Goal: Information Seeking & Learning: Compare options

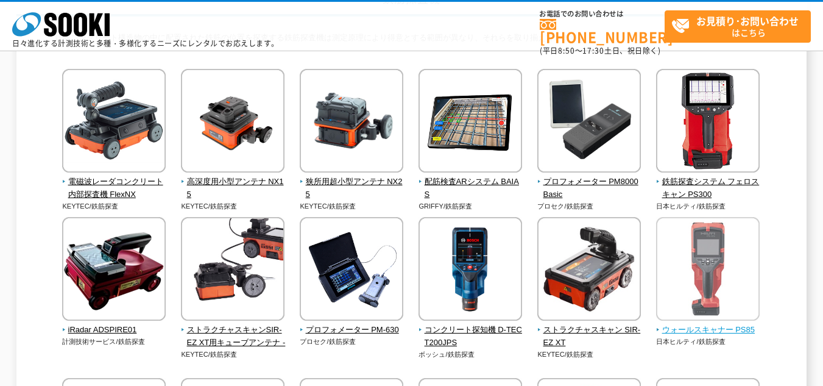
click at [719, 330] on span "ウォールスキャナー PS85" at bounding box center [708, 330] width 104 height 13
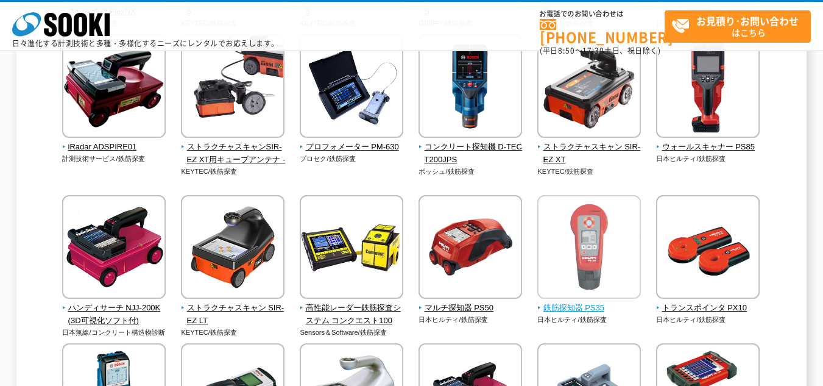
scroll to position [244, 0]
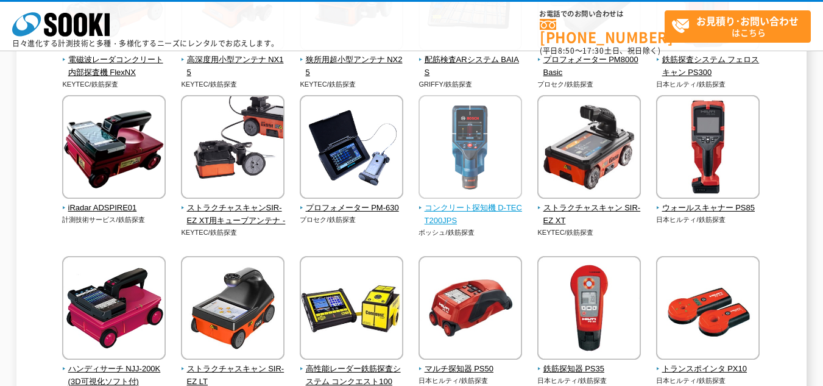
click at [469, 207] on span "コンクリート探知機 D-TECT200JPS" at bounding box center [471, 215] width 104 height 26
click at [462, 169] on img at bounding box center [471, 148] width 104 height 107
click at [455, 213] on span "コンクリート探知機 D-TECT200JPS" at bounding box center [471, 215] width 104 height 26
click at [447, 225] on span "コンクリート探知機 D-TECT200JPS" at bounding box center [471, 215] width 104 height 26
click at [447, 213] on span "コンクリート探知機 D-TECT200JPS" at bounding box center [471, 215] width 104 height 26
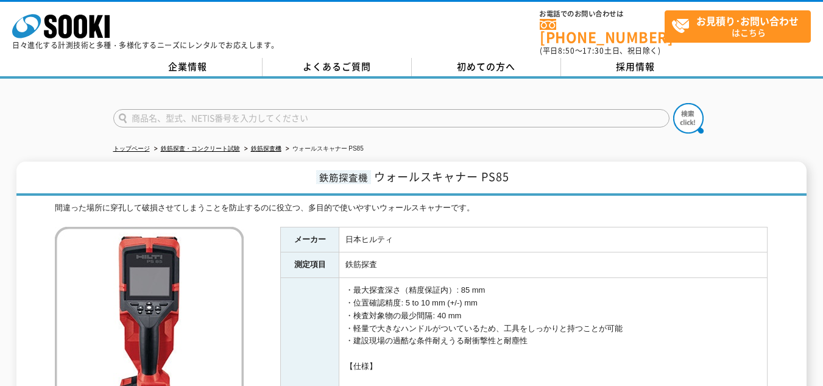
scroll to position [61, 0]
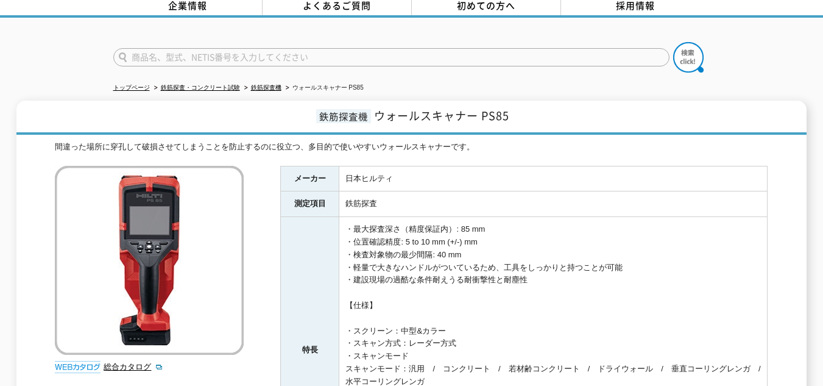
click at [368, 227] on td "・最大探査深さ（精度保証内）: 85 mm ・位置確認精度: 5 to 10 mm (+/-) mm ・検査対象物の最少間隔: 40 mm ・軽量で大きなハン…" at bounding box center [553, 350] width 428 height 266
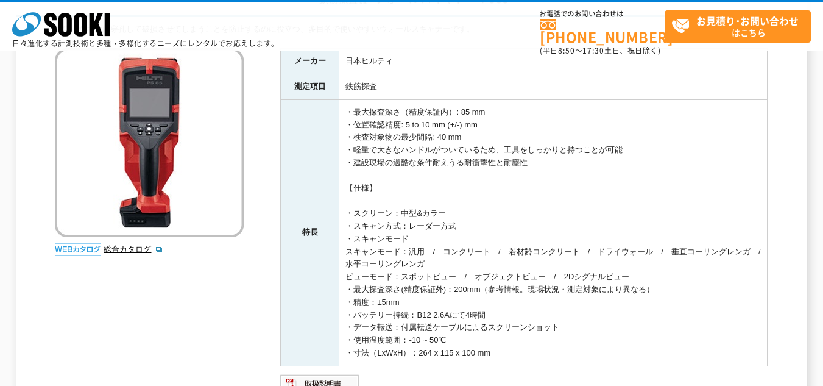
drag, startPoint x: 442, startPoint y: 262, endPoint x: 386, endPoint y: 263, distance: 55.5
click at [386, 263] on td "・最大探査深さ（精度保証内）: 85 mm ・位置確認精度: 5 to 10 mm (+/-) mm ・検査対象物の最少間隔: 40 mm ・軽量で大きなハン…" at bounding box center [553, 232] width 428 height 266
click at [402, 283] on td "・最大探査深さ（精度保証内）: 85 mm ・位置確認精度: 5 to 10 mm (+/-) mm ・検査対象物の最少間隔: 40 mm ・軽量で大きなハン…" at bounding box center [553, 232] width 428 height 266
drag, startPoint x: 355, startPoint y: 290, endPoint x: 455, endPoint y: 292, distance: 99.3
click at [455, 292] on td "・最大探査深さ（精度保証内）: 85 mm ・位置確認精度: 5 to 10 mm (+/-) mm ・検査対象物の最少間隔: 40 mm ・軽量で大きなハン…" at bounding box center [553, 232] width 428 height 266
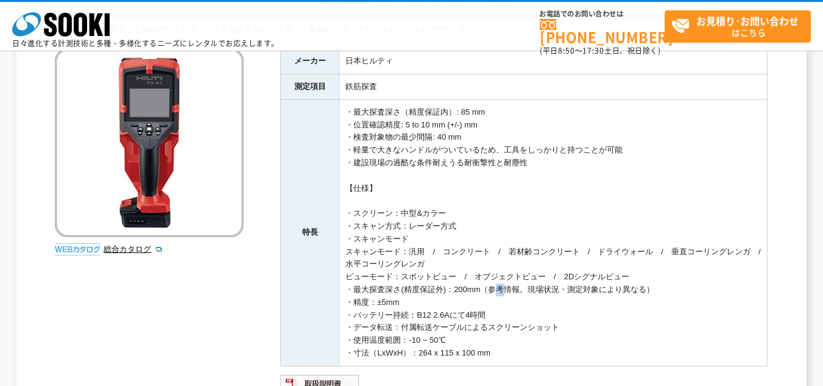
click at [497, 286] on td "・最大探査深さ（精度保証内）: 85 mm ・位置確認精度: 5 to 10 mm (+/-) mm ・検査対象物の最少間隔: 40 mm ・軽量で大きなハン…" at bounding box center [553, 232] width 428 height 266
drag, startPoint x: 392, startPoint y: 302, endPoint x: 378, endPoint y: 302, distance: 14.0
click at [378, 302] on td "・最大探査深さ（精度保証内）: 85 mm ・位置確認精度: 5 to 10 mm (+/-) mm ・検査対象物の最少間隔: 40 mm ・軽量で大きなハン…" at bounding box center [553, 232] width 428 height 266
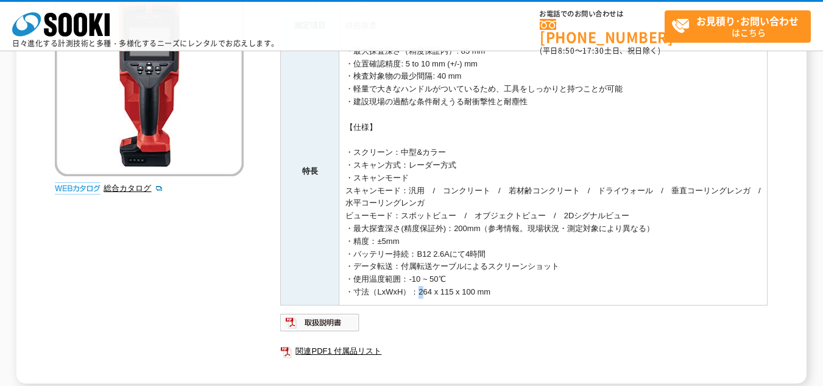
drag, startPoint x: 413, startPoint y: 290, endPoint x: 419, endPoint y: 291, distance: 6.1
click at [419, 291] on td "・最大探査深さ（精度保証内）: 85 mm ・位置確認精度: 5 to 10 mm (+/-) mm ・検査対象物の最少間隔: 40 mm ・軽量で大きなハン…" at bounding box center [553, 171] width 428 height 266
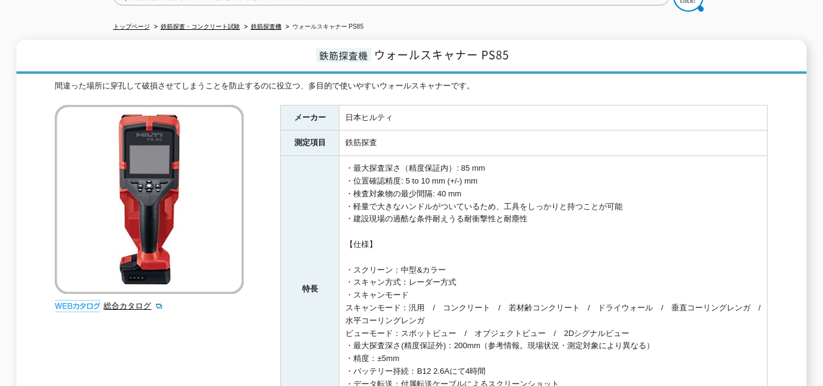
scroll to position [0, 0]
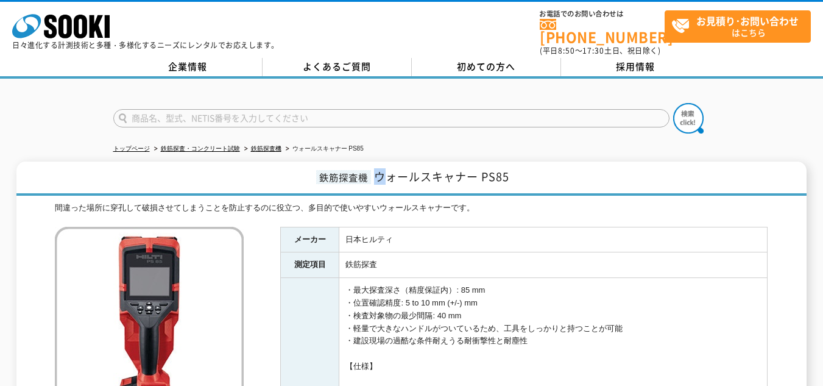
click at [386, 168] on span "ウォールスキャナー PS85" at bounding box center [441, 176] width 135 height 16
drag, startPoint x: 406, startPoint y: 165, endPoint x: 417, endPoint y: 167, distance: 10.6
click at [417, 168] on span "ウォールスキャナー PS85" at bounding box center [441, 176] width 135 height 16
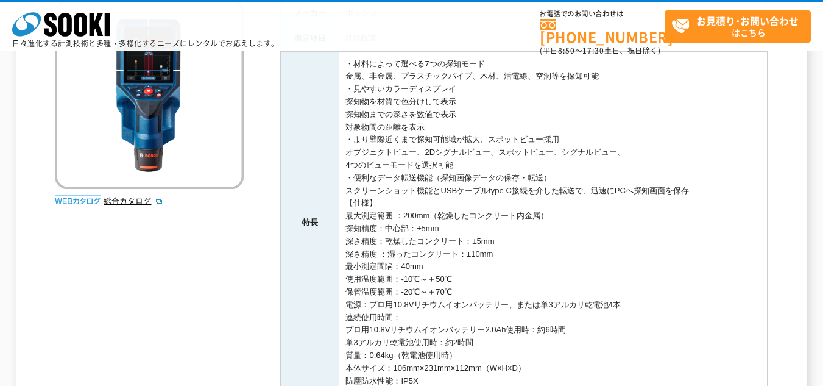
scroll to position [122, 0]
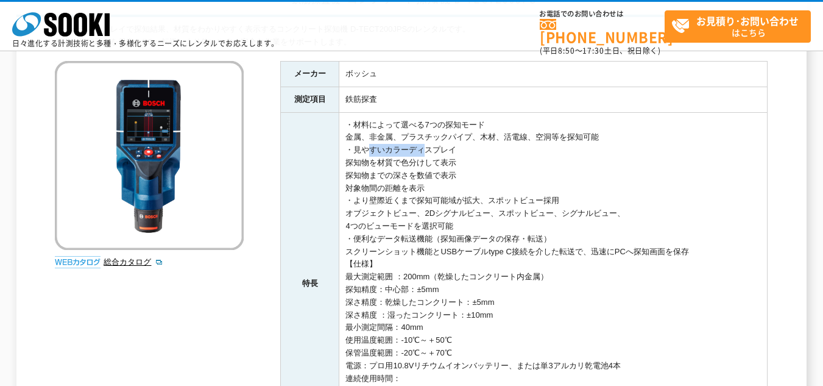
drag, startPoint x: 360, startPoint y: 151, endPoint x: 419, endPoint y: 152, distance: 58.5
click at [419, 152] on td "・材料によって選べる7つの探知モード 金属、非金属、プラスチックパイプ、木材、活電線、空洞等を探知可能 ・見やすいカラーディスプレイ 探知物を材質で色分けして…" at bounding box center [553, 283] width 428 height 342
click at [433, 216] on td "・材料によって選べる7つの探知モード 金属、非金属、プラスチックパイプ、木材、活電線、空洞等を探知可能 ・見やすいカラーディスプレイ 探知物を材質で色分けして…" at bounding box center [553, 283] width 428 height 342
drag, startPoint x: 417, startPoint y: 212, endPoint x: 352, endPoint y: 213, distance: 65.2
click at [352, 213] on td "・材料によって選べる7つの探知モード 金属、非金属、プラスチックパイプ、木材、活電線、空洞等を探知可能 ・見やすいカラーディスプレイ 探知物を材質で色分けして…" at bounding box center [553, 283] width 428 height 342
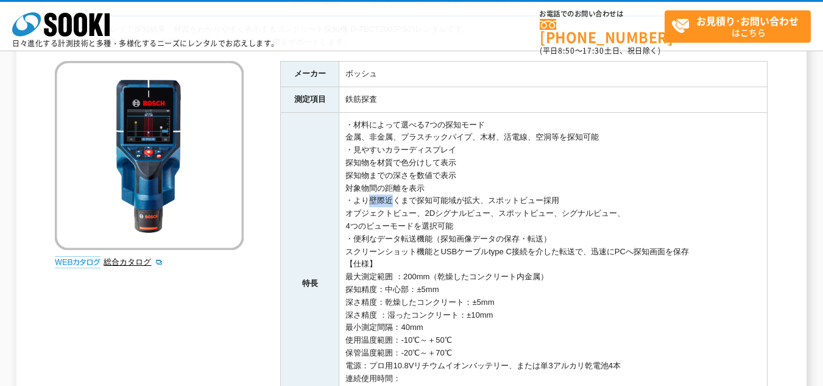
drag, startPoint x: 358, startPoint y: 202, endPoint x: 392, endPoint y: 200, distance: 34.2
click at [391, 200] on td "・材料によって選べる7つの探知モード 金属、非金属、プラスチックパイプ、木材、活電線、空洞等を探知可能 ・見やすいカラーディスプレイ 探知物を材質で色分けして…" at bounding box center [553, 283] width 428 height 342
drag, startPoint x: 401, startPoint y: 200, endPoint x: 417, endPoint y: 199, distance: 16.5
click at [417, 199] on td "・材料によって選べる7つの探知モード 金属、非金属、プラスチックパイプ、木材、活電線、空洞等を探知可能 ・見やすいカラーディスプレイ 探知物を材質で色分けして…" at bounding box center [553, 283] width 428 height 342
drag, startPoint x: 455, startPoint y: 147, endPoint x: 353, endPoint y: 147, distance: 101.8
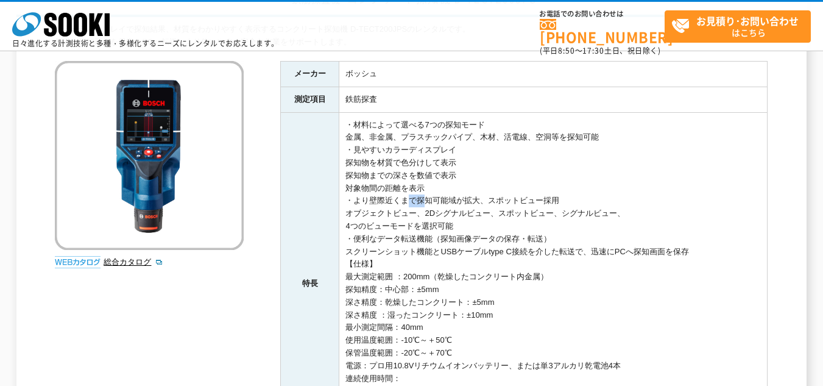
click at [353, 147] on td "・材料によって選べる7つの探知モード 金属、非金属、プラスチックパイプ、木材、活電線、空洞等を探知可能 ・見やすいカラーディスプレイ 探知物を材質で色分けして…" at bounding box center [553, 283] width 428 height 342
click at [449, 235] on td "・材料によって選べる7つの探知モード 金属、非金属、プラスチックパイプ、木材、活電線、空洞等を探知可能 ・見やすいカラーディスプレイ 探知物を材質で色分けして…" at bounding box center [553, 283] width 428 height 342
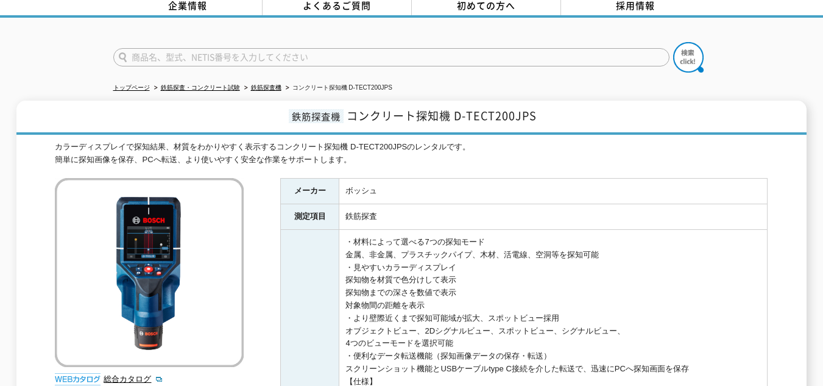
scroll to position [0, 0]
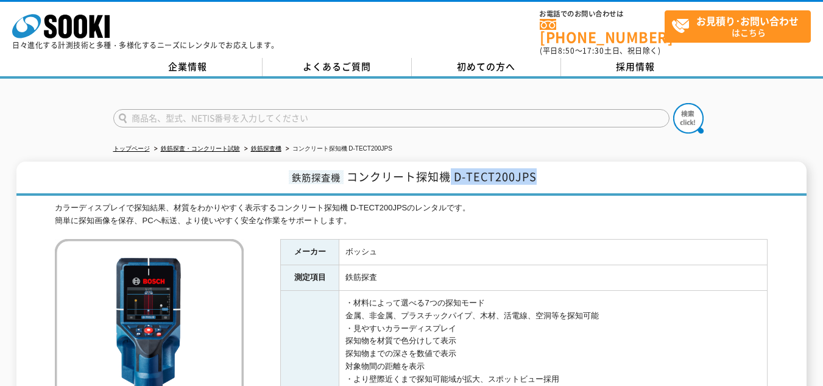
drag, startPoint x: 452, startPoint y: 172, endPoint x: 540, endPoint y: 164, distance: 88.8
click at [540, 164] on h1 "鉄筋探査機 コンクリート探知機 D-TECT200JPS" at bounding box center [411, 178] width 790 height 34
copy span "D-TECT200JPS"
